Goal: Task Accomplishment & Management: Use online tool/utility

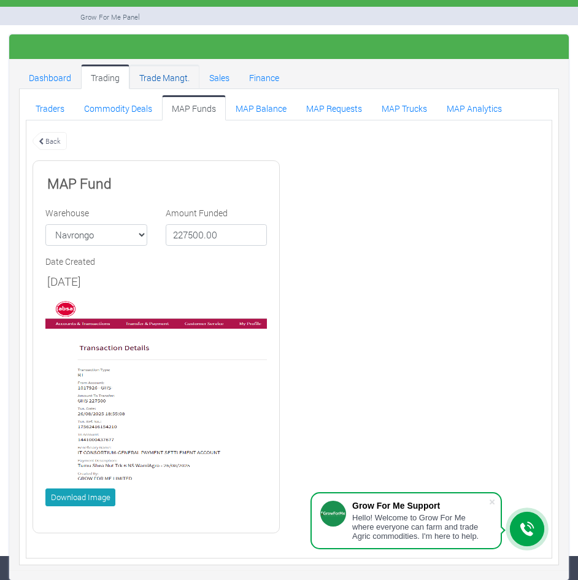
click at [167, 72] on link "Trade Mangt." at bounding box center [165, 76] width 70 height 25
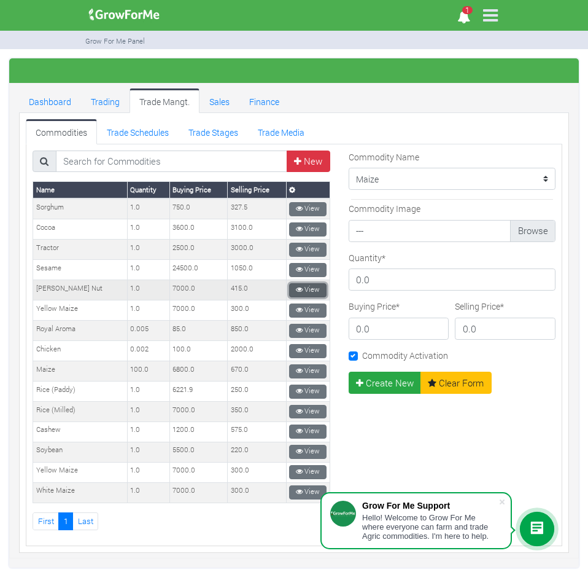
click at [290, 284] on link "View" at bounding box center [307, 290] width 37 height 14
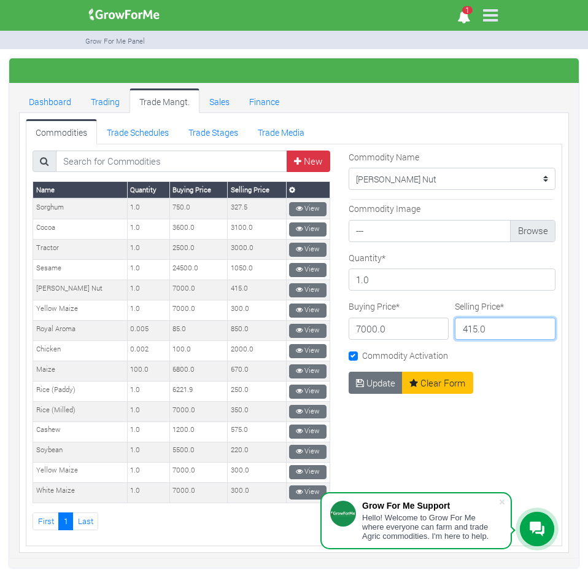
click at [464, 332] on input "415.0" at bounding box center [505, 328] width 101 height 22
type input "455.0"
click at [363, 385] on button "Update" at bounding box center [376, 382] width 55 height 22
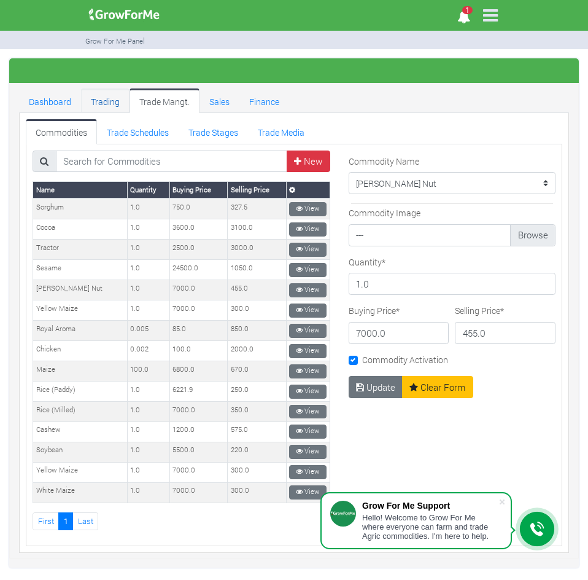
click at [107, 99] on link "Trading" at bounding box center [105, 100] width 49 height 25
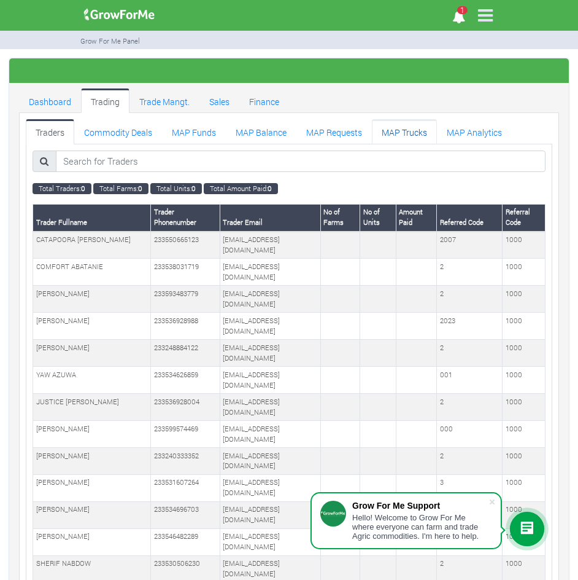
click at [407, 130] on link "MAP Trucks" at bounding box center [404, 131] width 65 height 25
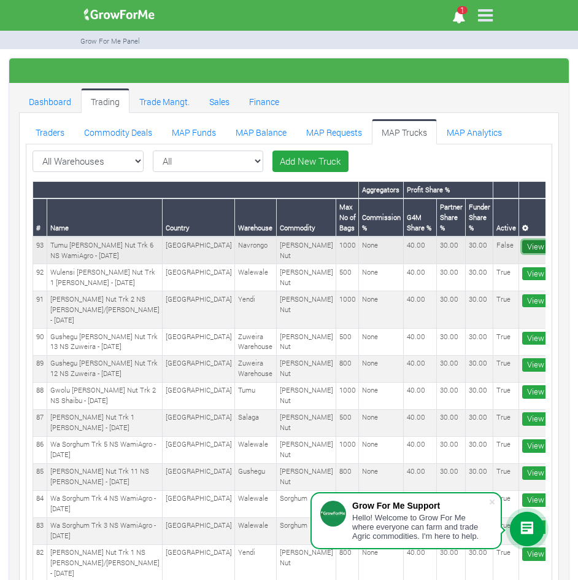
click at [522, 240] on link "View More" at bounding box center [545, 247] width 47 height 14
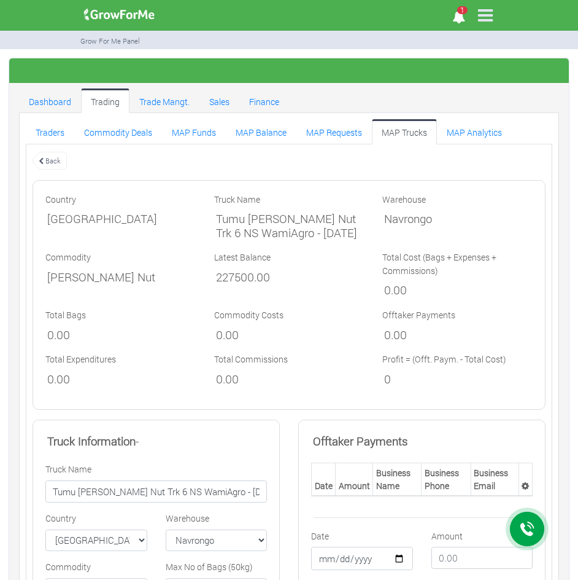
scroll to position [703, 0]
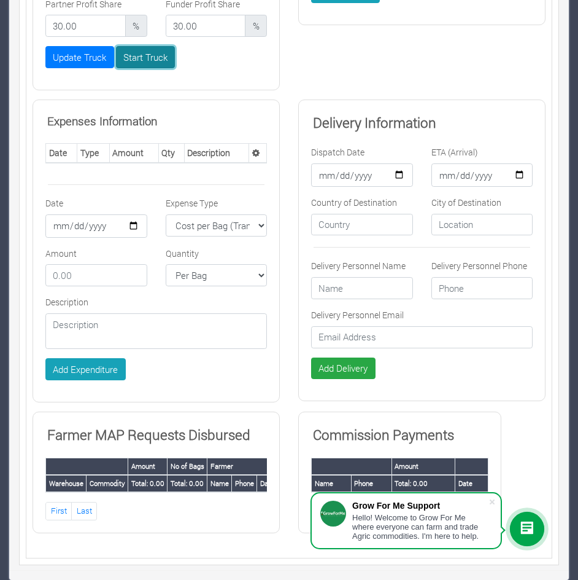
click at [131, 50] on button "Start Truck" at bounding box center [146, 57] width 60 height 22
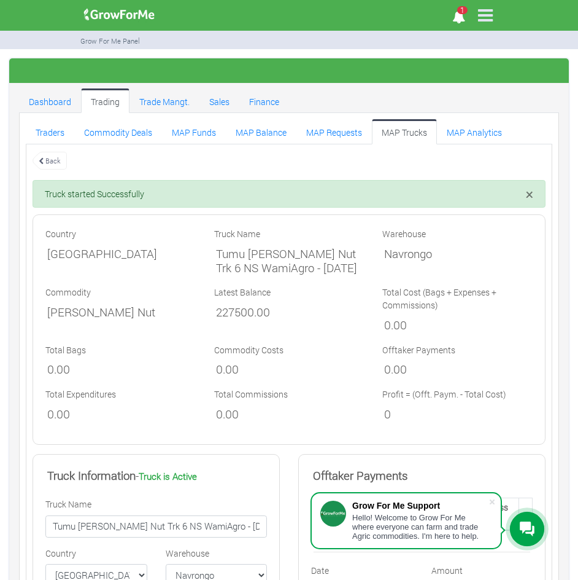
click at [101, 103] on link "Trading" at bounding box center [105, 100] width 49 height 25
